Goal: Transaction & Acquisition: Purchase product/service

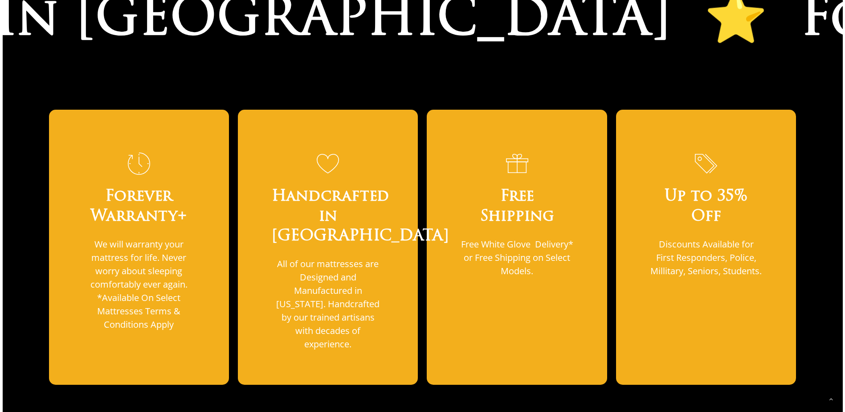
scroll to position [668, 0]
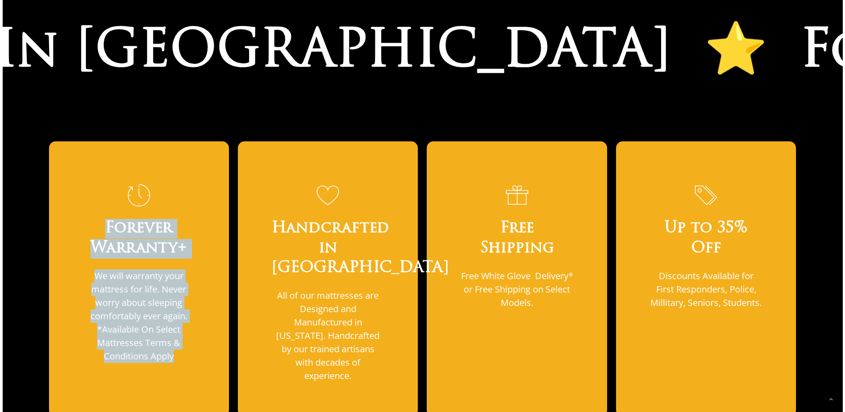
drag, startPoint x: 102, startPoint y: 202, endPoint x: 195, endPoint y: 352, distance: 176.6
click at [195, 352] on div "Forever Warranty+ We will warranty your mattress for life. Never worry about sl…" at bounding box center [139, 278] width 180 height 275
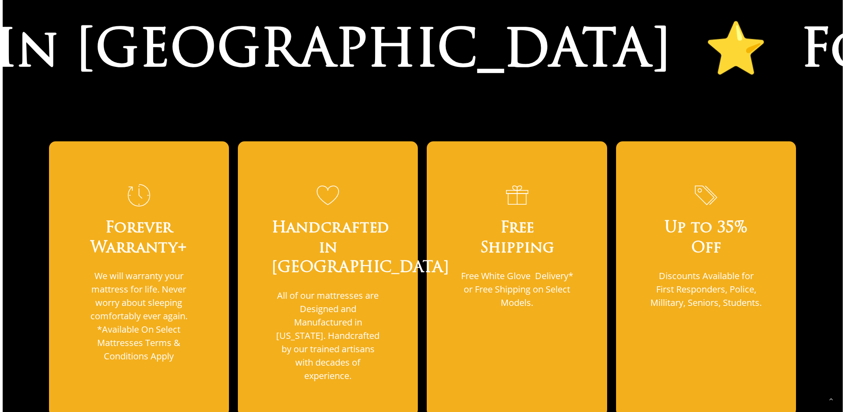
drag, startPoint x: 754, startPoint y: 293, endPoint x: 706, endPoint y: 293, distance: 47.7
click at [753, 293] on p "Discounts Available for First Responders, Police, Millitary, Seniors, Students." at bounding box center [706, 289] width 113 height 40
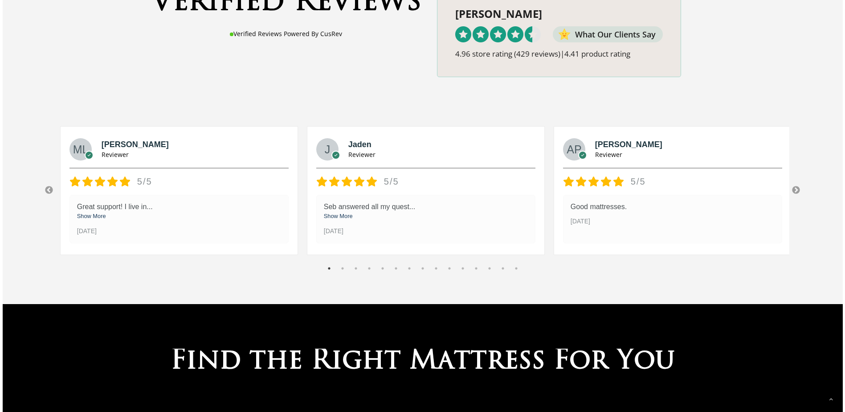
scroll to position [1425, 0]
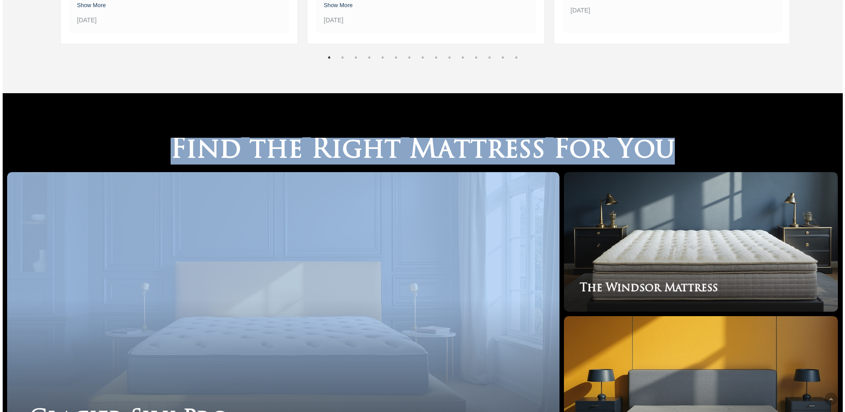
drag, startPoint x: 271, startPoint y: 101, endPoint x: 736, endPoint y: 111, distance: 465.1
click at [736, 111] on div "F i n d t h e R i g h t M a t t r e s s F o r Y o u All Luxury Mattresses Glaci…" at bounding box center [423, 299] width 840 height 412
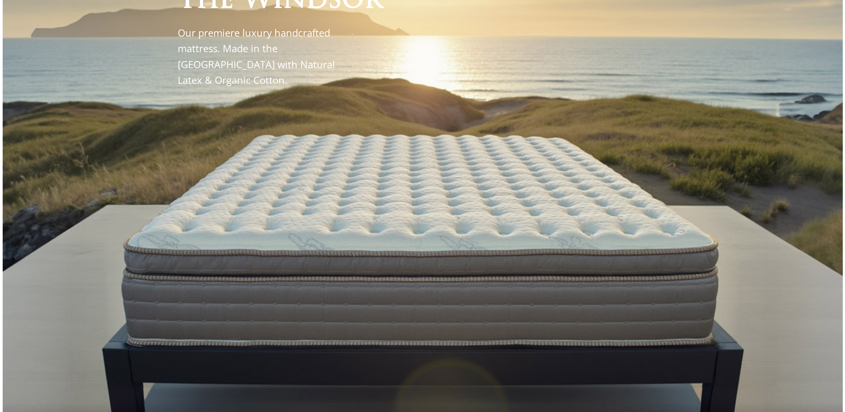
scroll to position [0, 0]
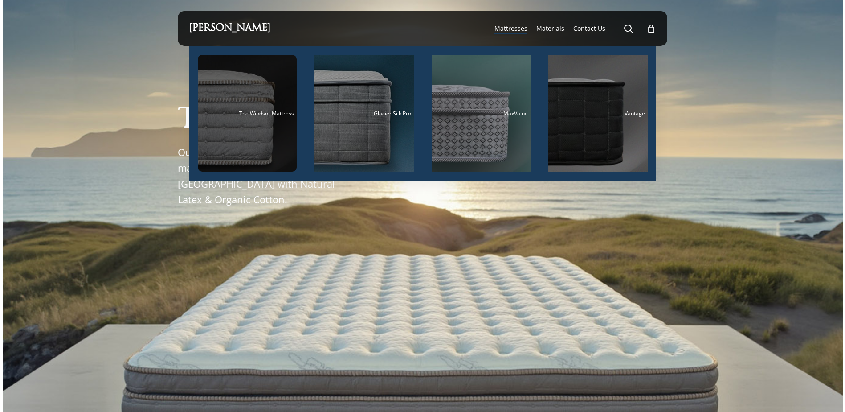
click at [264, 129] on div "Main Menu" at bounding box center [247, 113] width 99 height 117
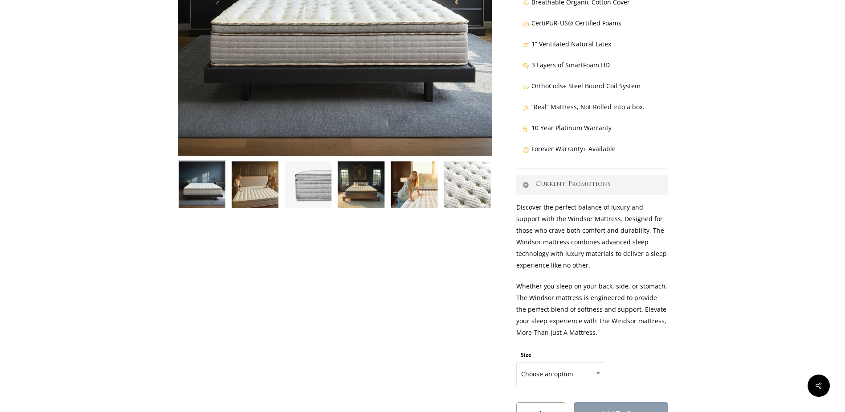
scroll to position [356, 0]
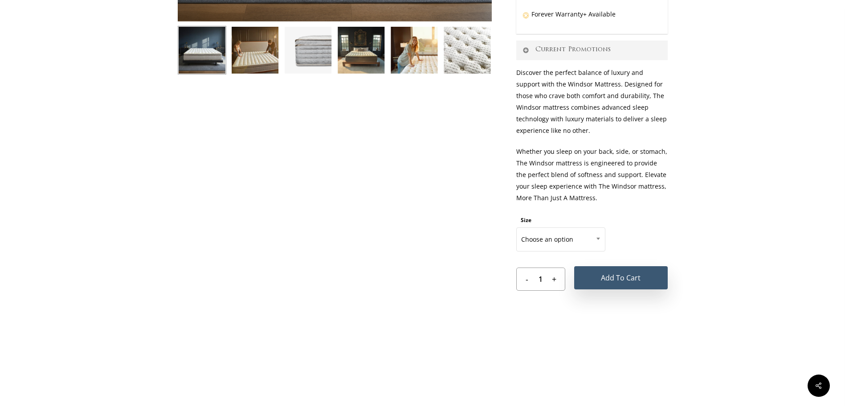
click at [630, 275] on button "Add to cart" at bounding box center [621, 277] width 94 height 23
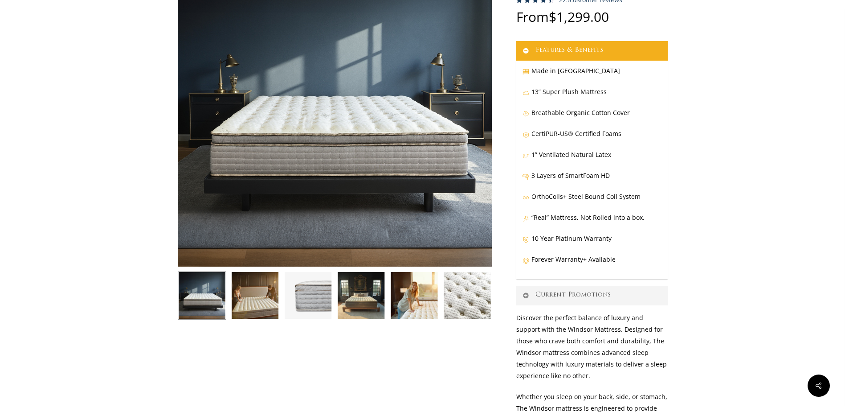
scroll to position [0, 0]
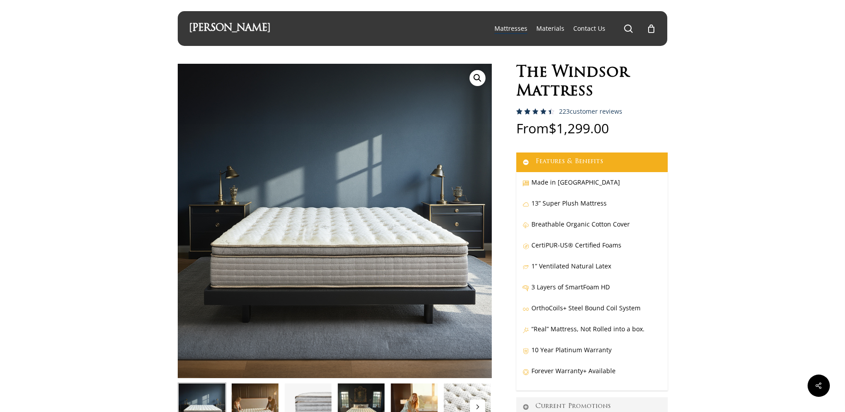
click at [254, 394] on img at bounding box center [255, 406] width 49 height 49
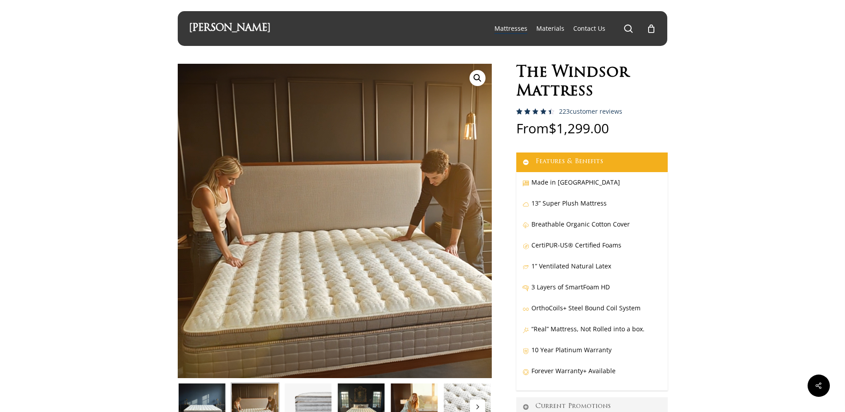
click at [316, 406] on img at bounding box center [308, 406] width 49 height 49
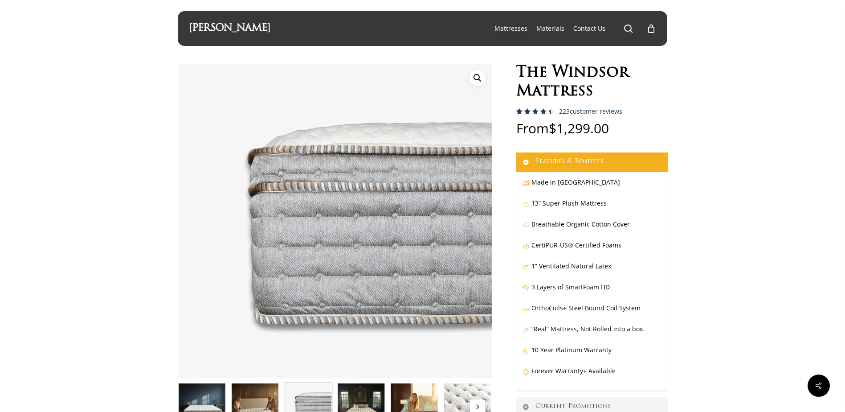
click at [347, 404] on img at bounding box center [361, 406] width 49 height 49
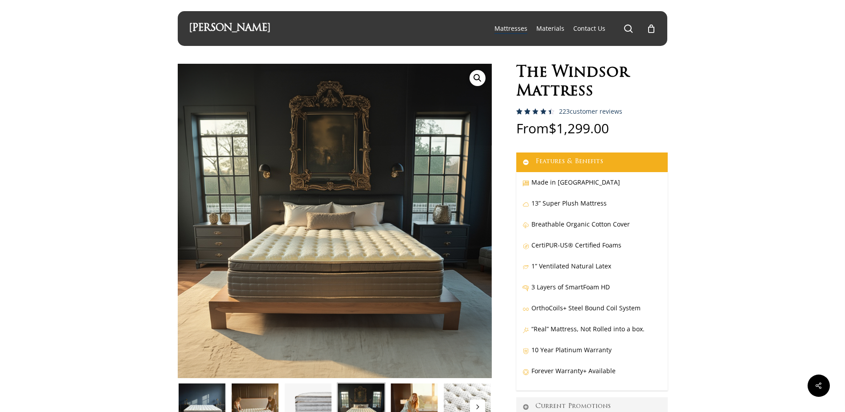
click at [377, 402] on img at bounding box center [361, 406] width 49 height 49
click at [415, 400] on img at bounding box center [414, 406] width 49 height 49
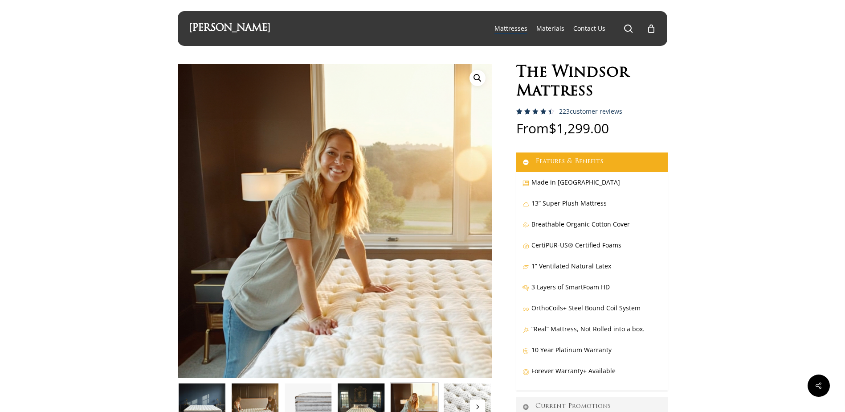
click at [468, 403] on img at bounding box center [467, 406] width 49 height 49
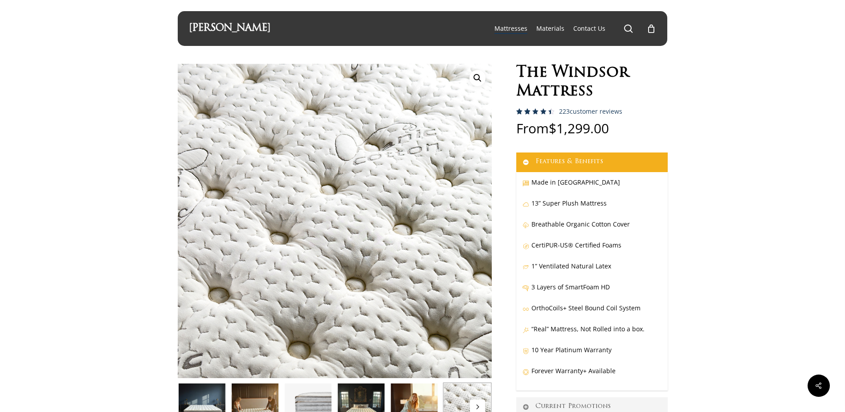
click at [195, 400] on img at bounding box center [202, 406] width 49 height 49
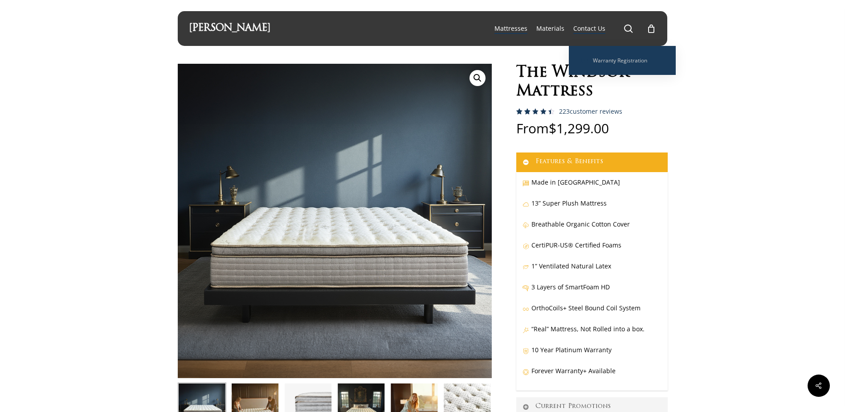
click at [591, 27] on span "Contact Us" at bounding box center [589, 28] width 32 height 8
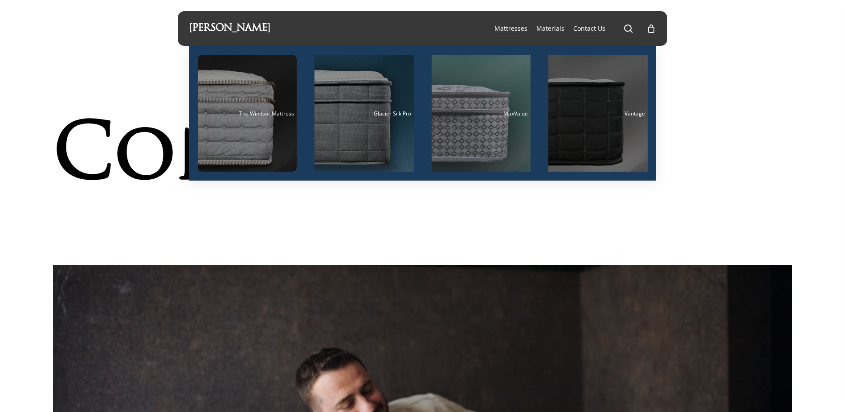
click at [512, 28] on span "Mattresses" at bounding box center [510, 28] width 33 height 8
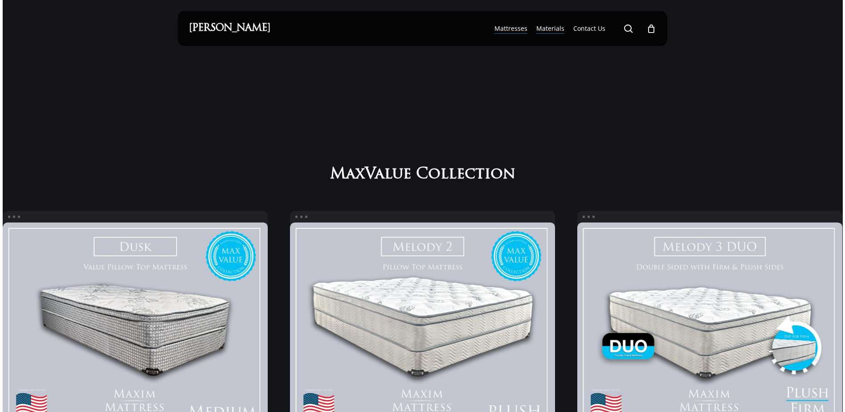
click at [558, 27] on span "Materials" at bounding box center [550, 28] width 28 height 8
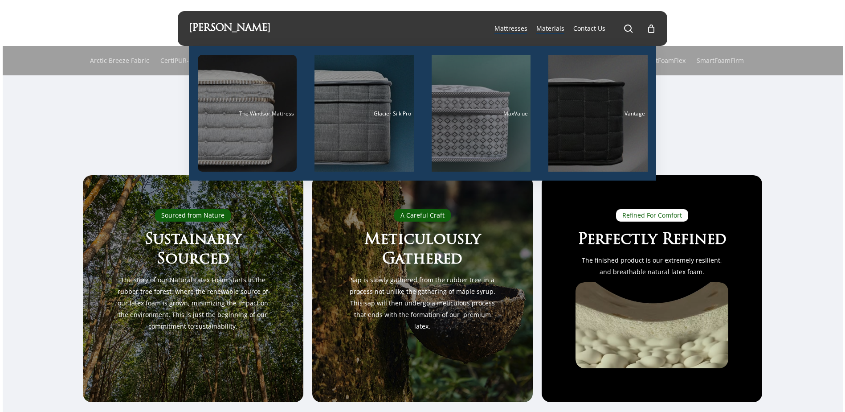
click at [514, 29] on span "Mattresses" at bounding box center [510, 28] width 33 height 8
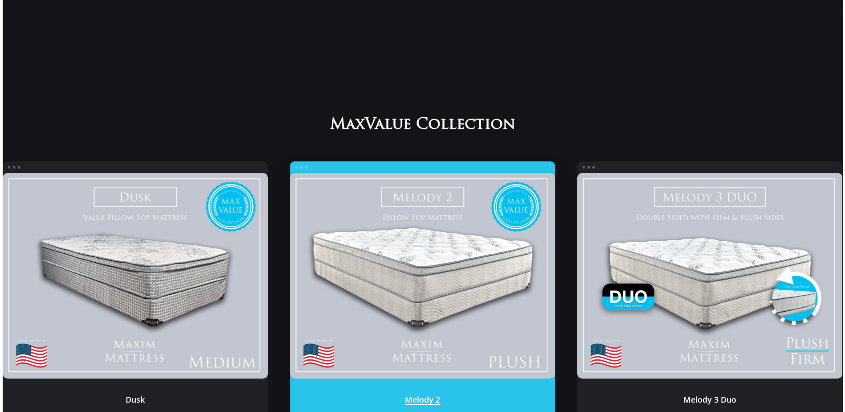
scroll to position [89, 0]
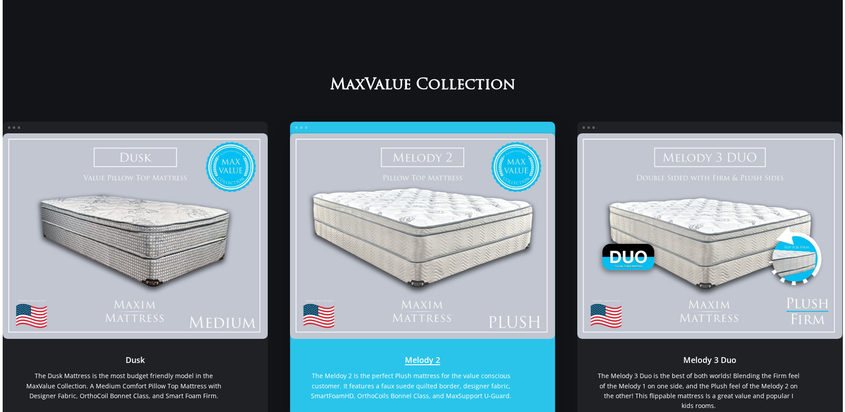
click at [392, 289] on link "Melody 2" at bounding box center [422, 236] width 265 height 206
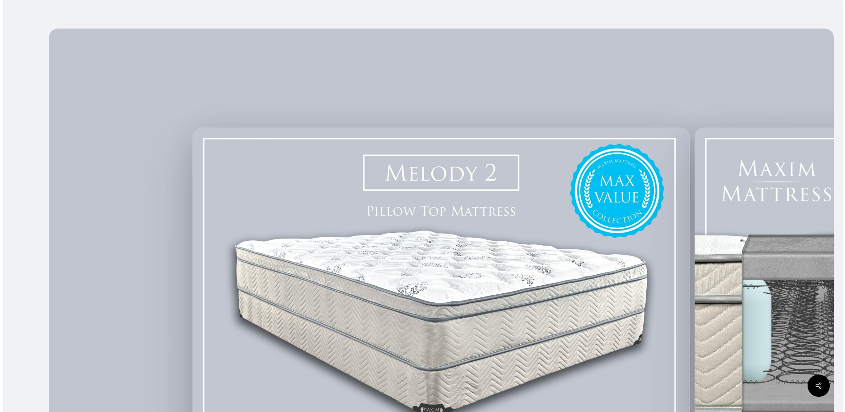
scroll to position [312, 0]
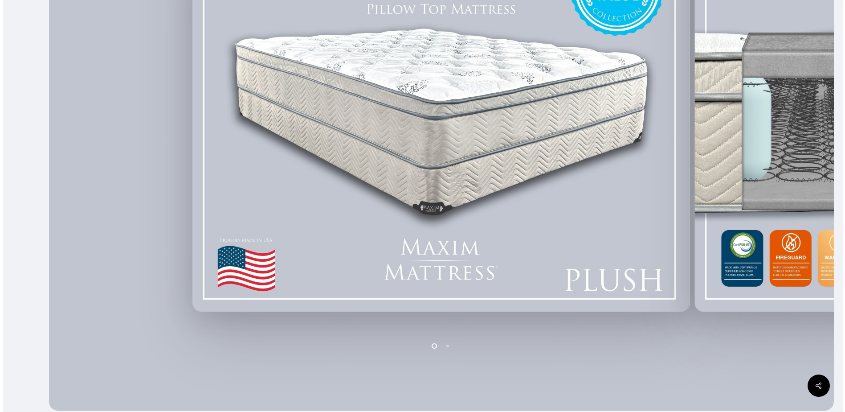
click at [444, 222] on img at bounding box center [441, 119] width 498 height 386
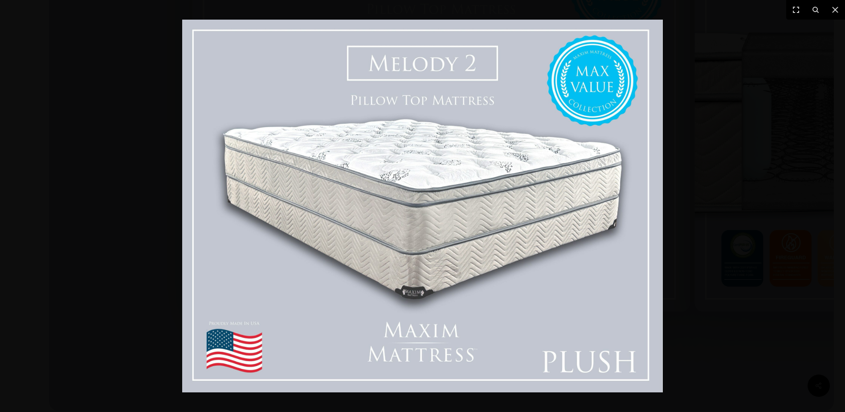
click at [424, 339] on img at bounding box center [422, 206] width 481 height 372
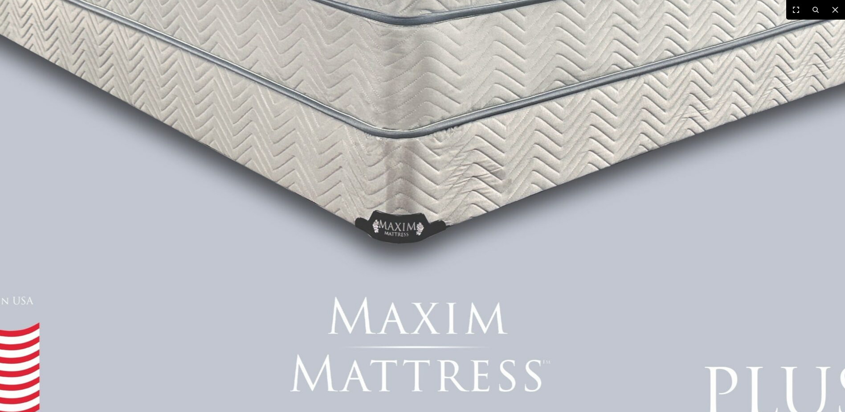
scroll to position [375, 0]
click at [739, 80] on img at bounding box center [420, 22] width 1140 height 884
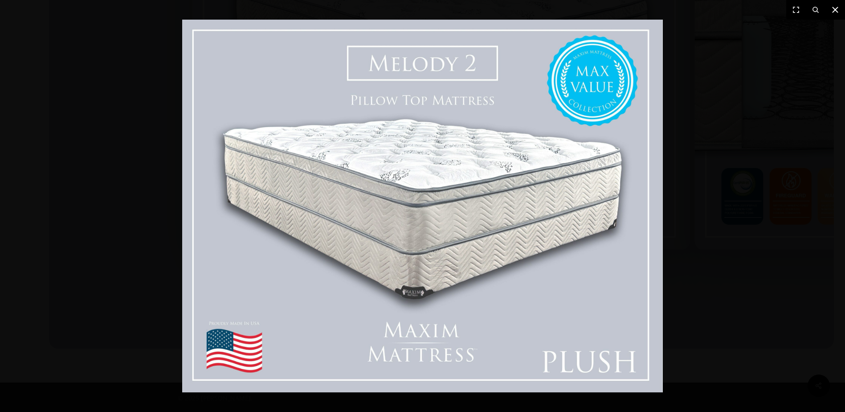
click at [835, 9] on icon at bounding box center [835, 10] width 6 height 6
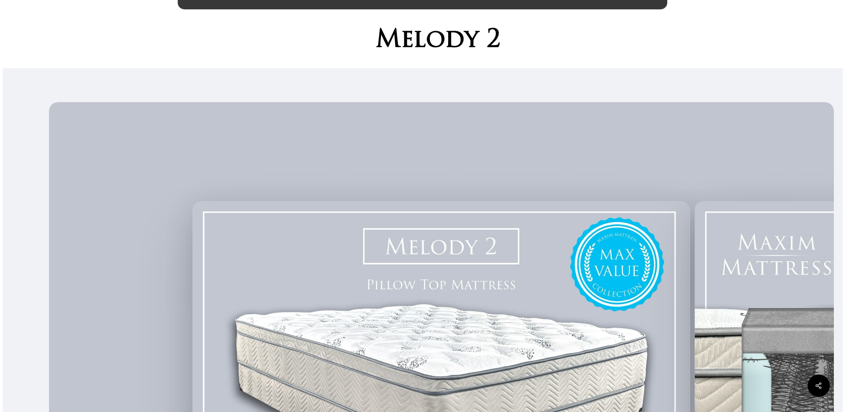
scroll to position [0, 0]
